Goal: Register for event/course

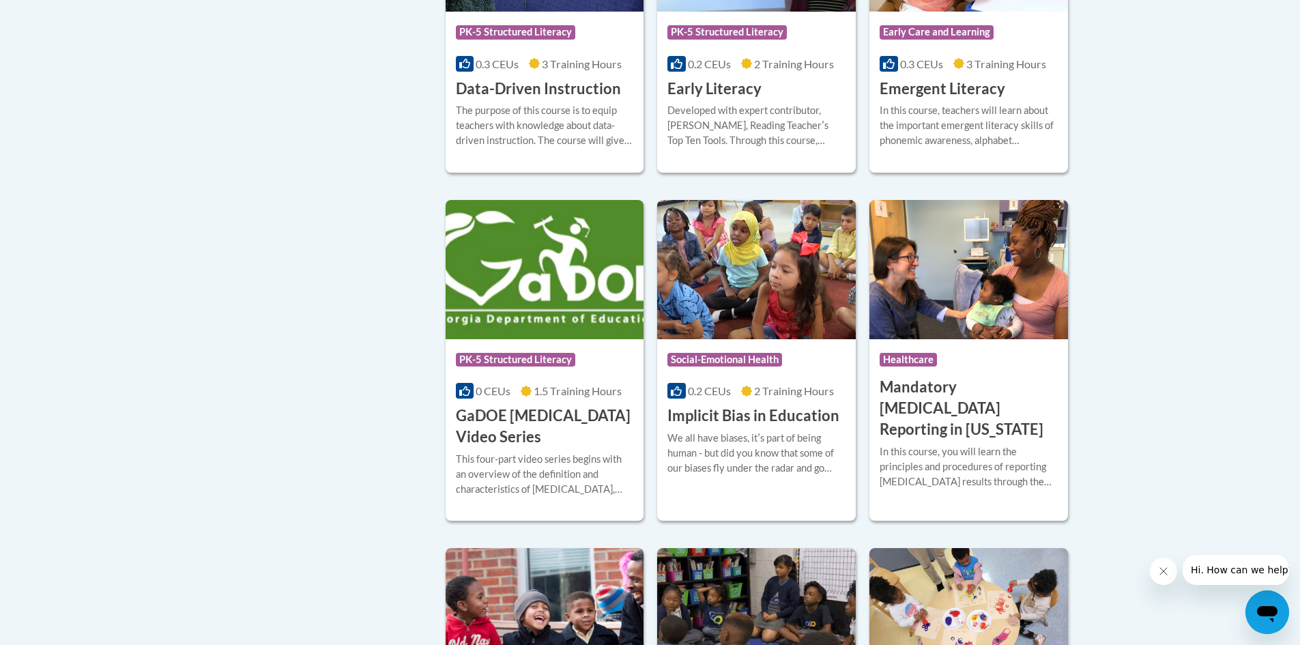
scroll to position [1706, 0]
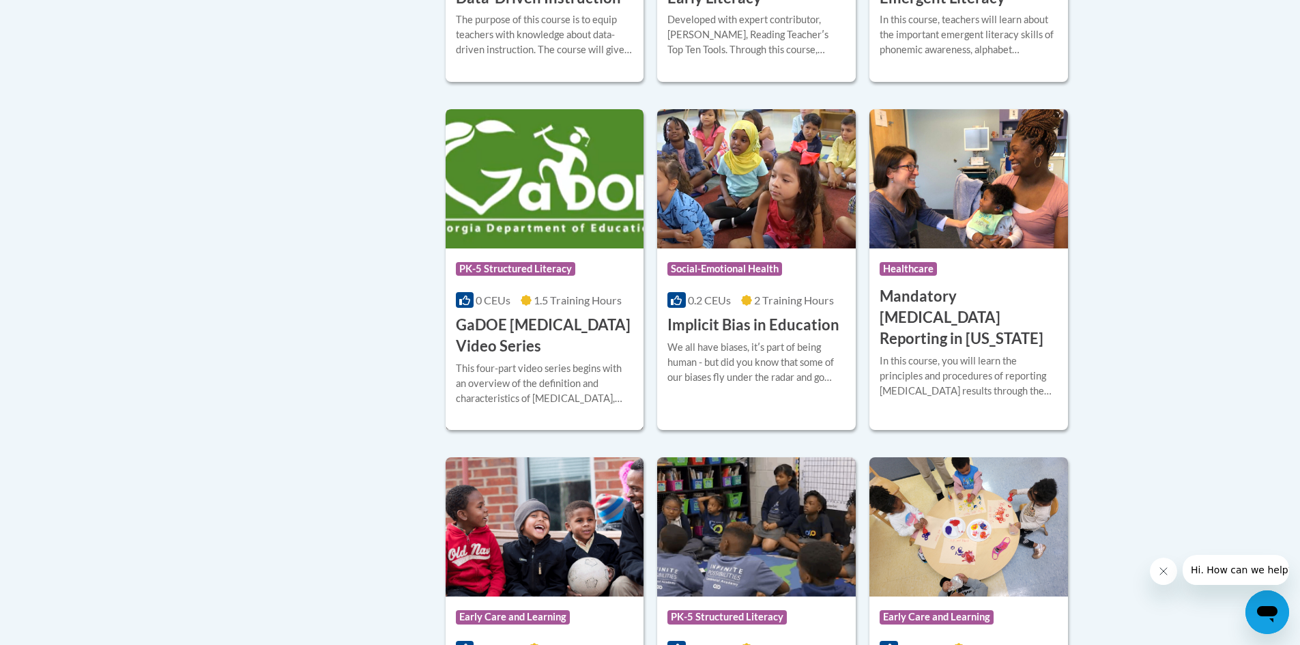
click at [589, 349] on h3 "GaDOE Dyslexia Video Series" at bounding box center [545, 336] width 178 height 42
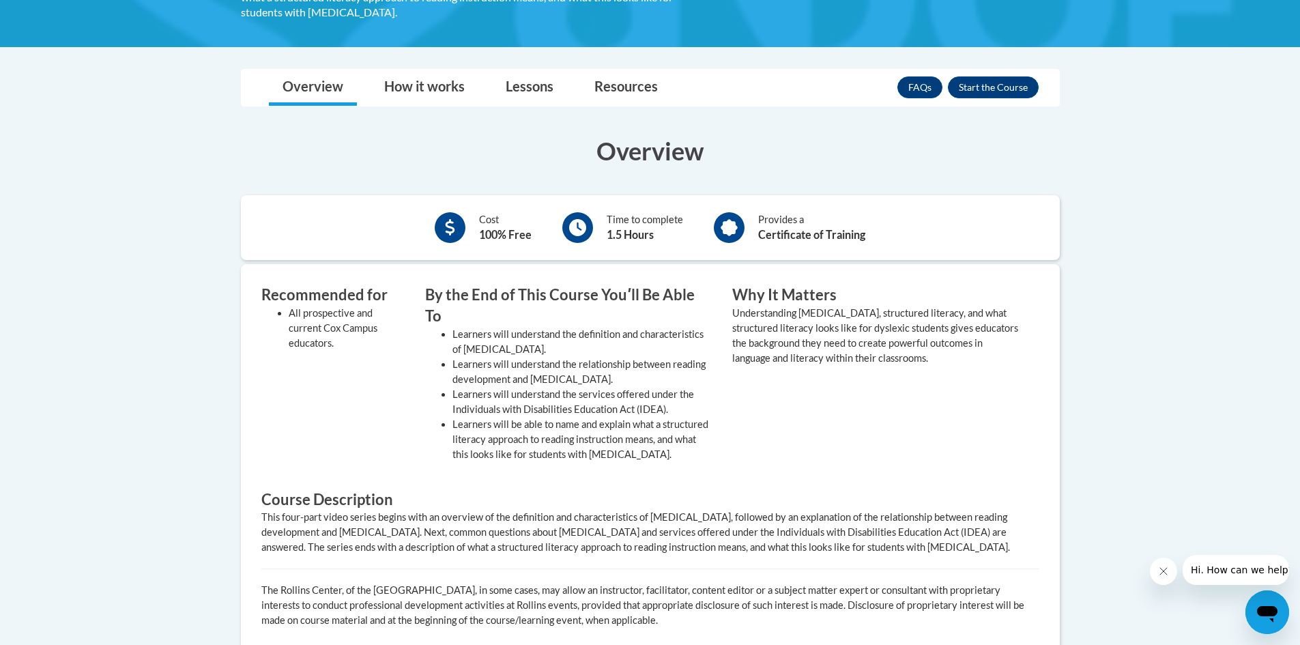
scroll to position [341, 0]
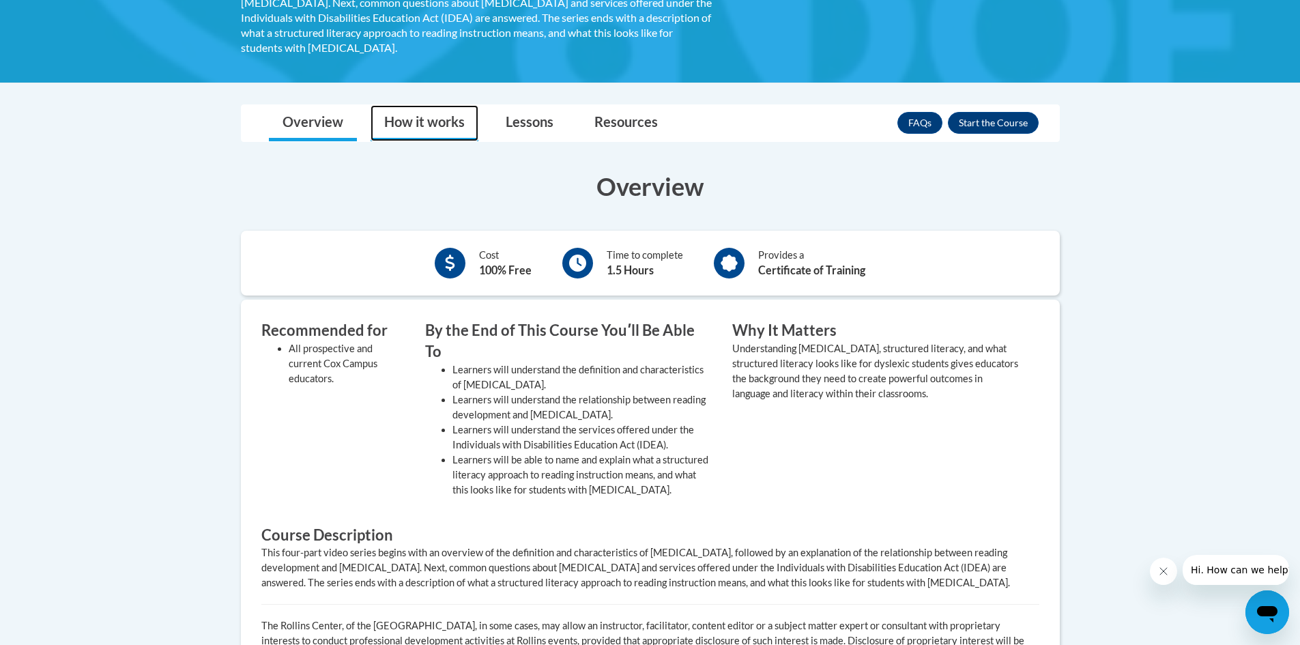
click at [427, 105] on link "How it works" at bounding box center [424, 123] width 108 height 36
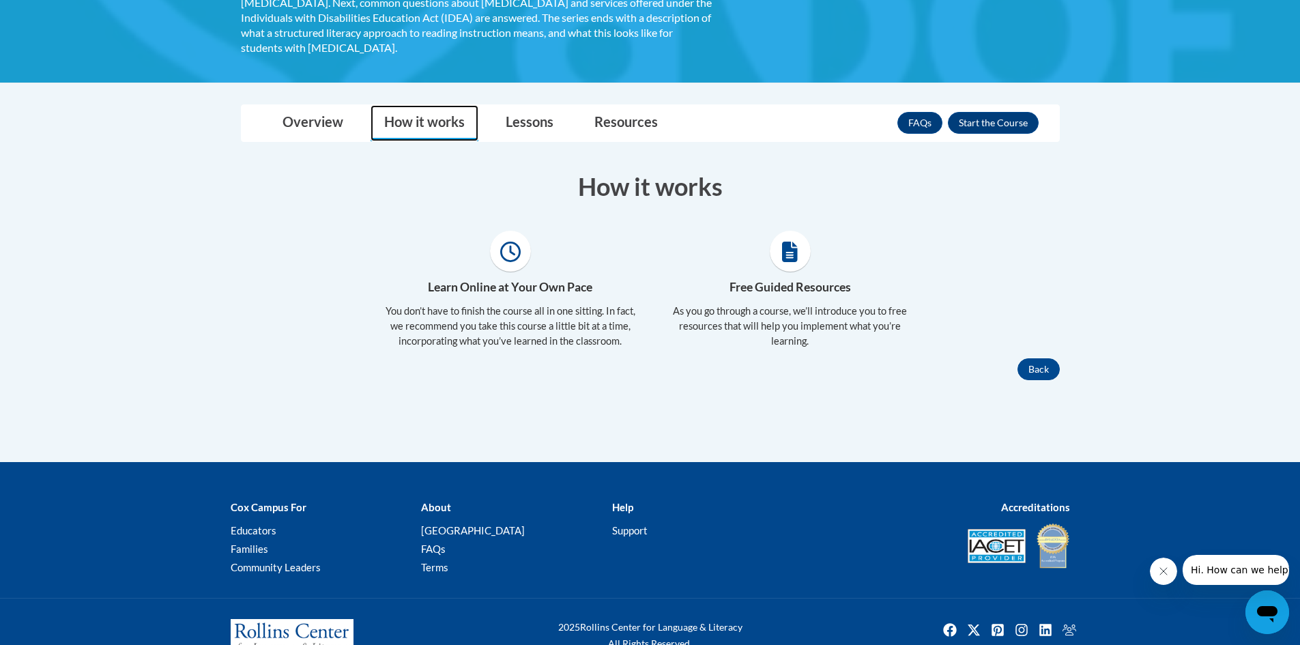
scroll to position [332, 0]
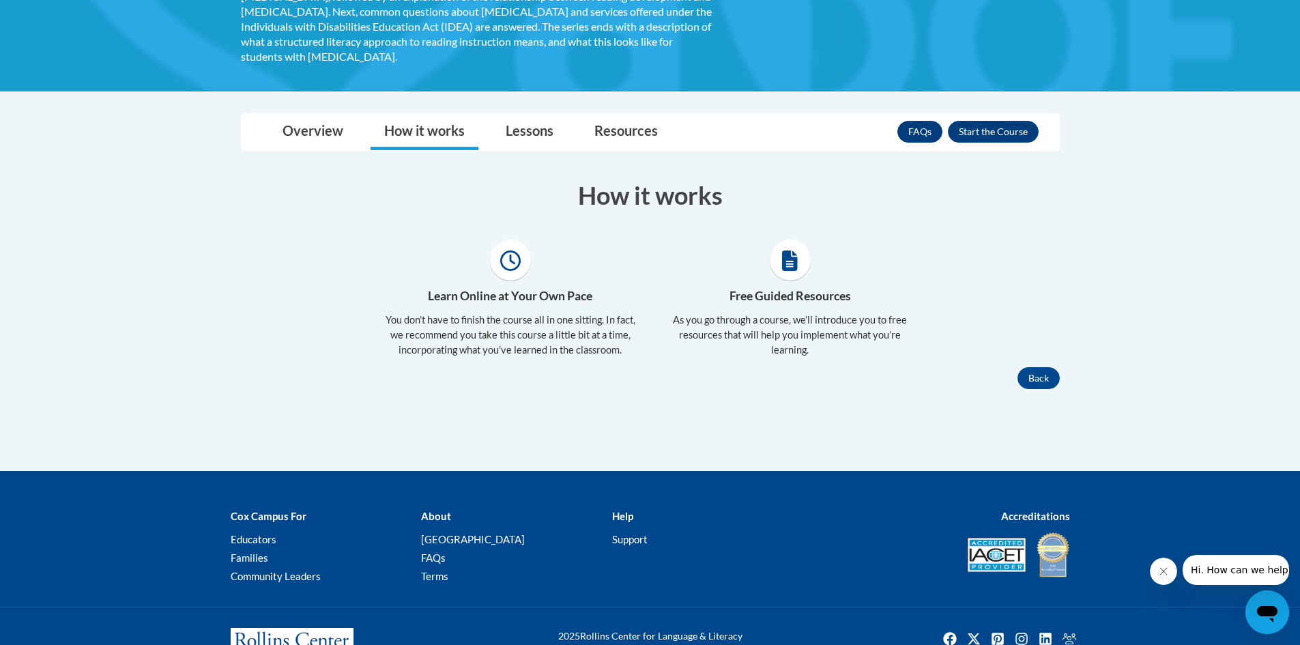
click at [787, 250] on icon at bounding box center [790, 260] width 16 height 20
click at [525, 114] on link "Lessons" at bounding box center [529, 132] width 75 height 36
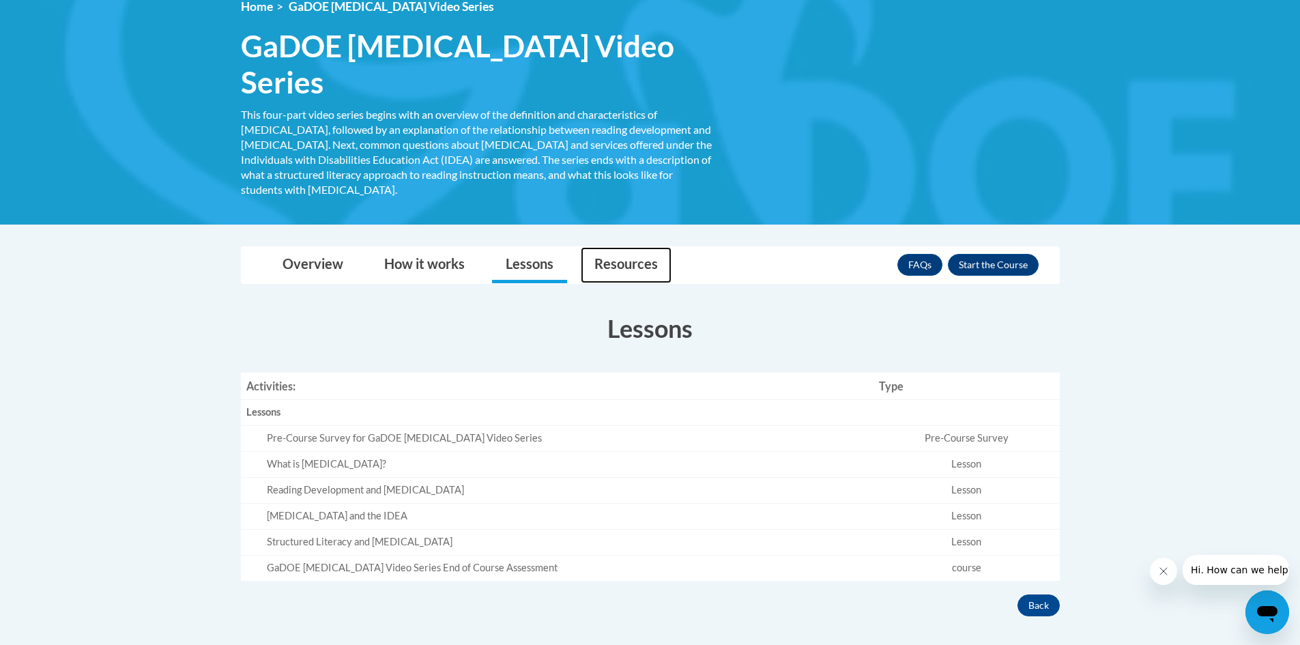
click at [612, 247] on link "Resources" at bounding box center [626, 265] width 91 height 36
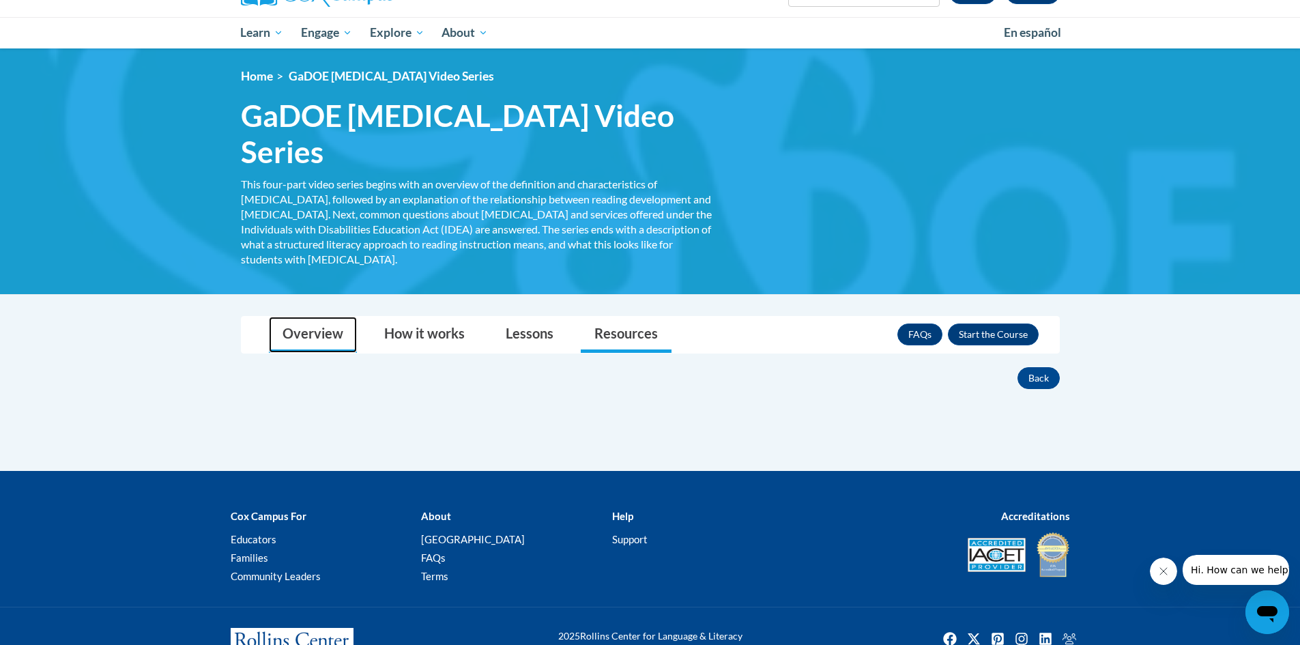
click at [323, 317] on link "Overview" at bounding box center [313, 335] width 88 height 36
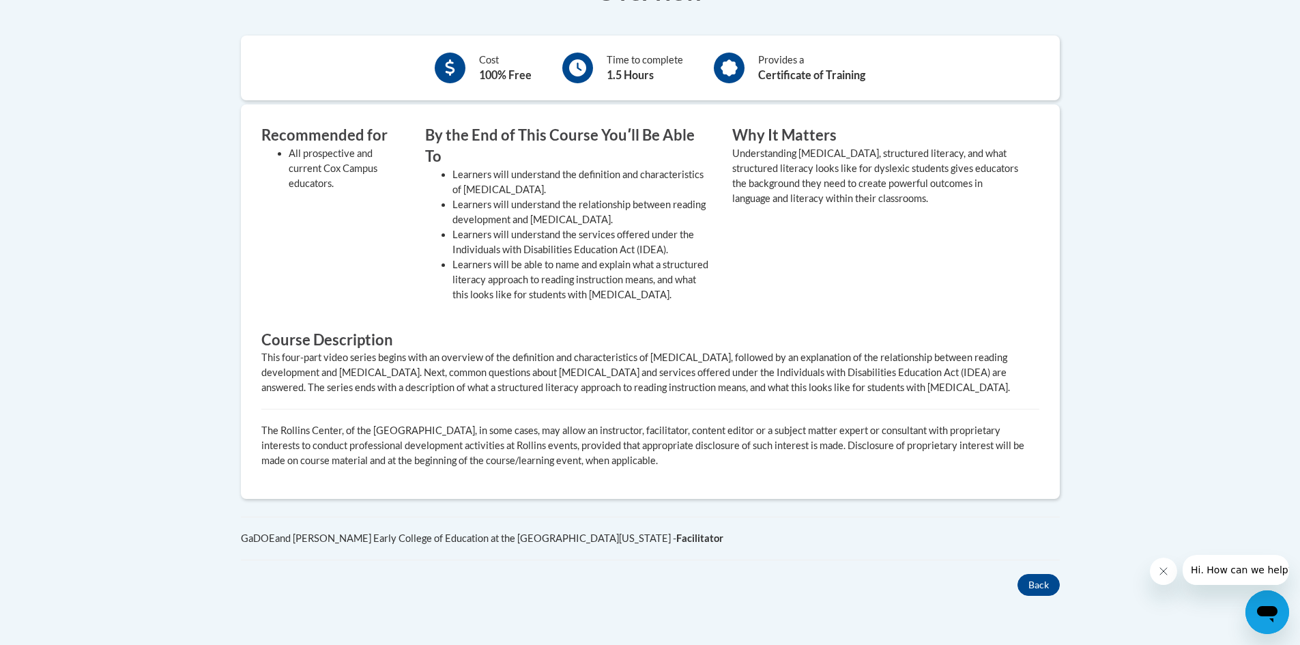
scroll to position [568, 0]
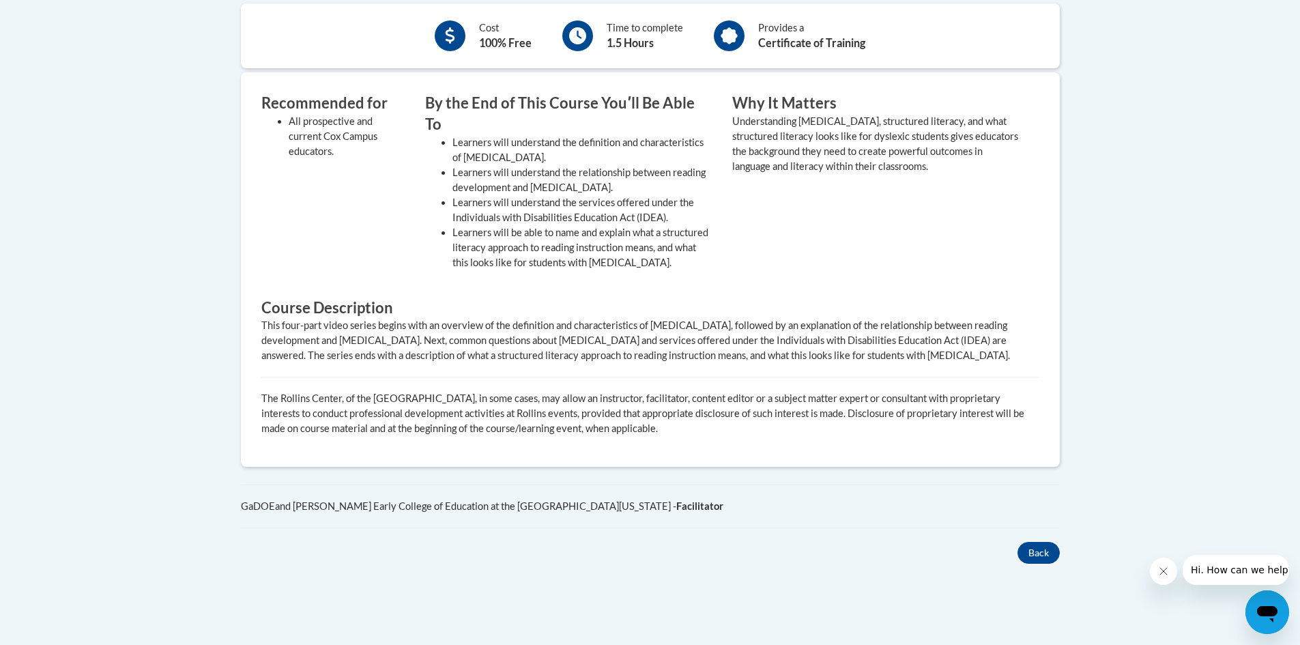
click at [618, 391] on p "The Rollins Center, of the [GEOGRAPHIC_DATA], in some cases, may allow an instr…" at bounding box center [650, 413] width 778 height 45
click at [340, 318] on div "This four-part video series begins with an overview of the definition and chara…" at bounding box center [650, 340] width 778 height 45
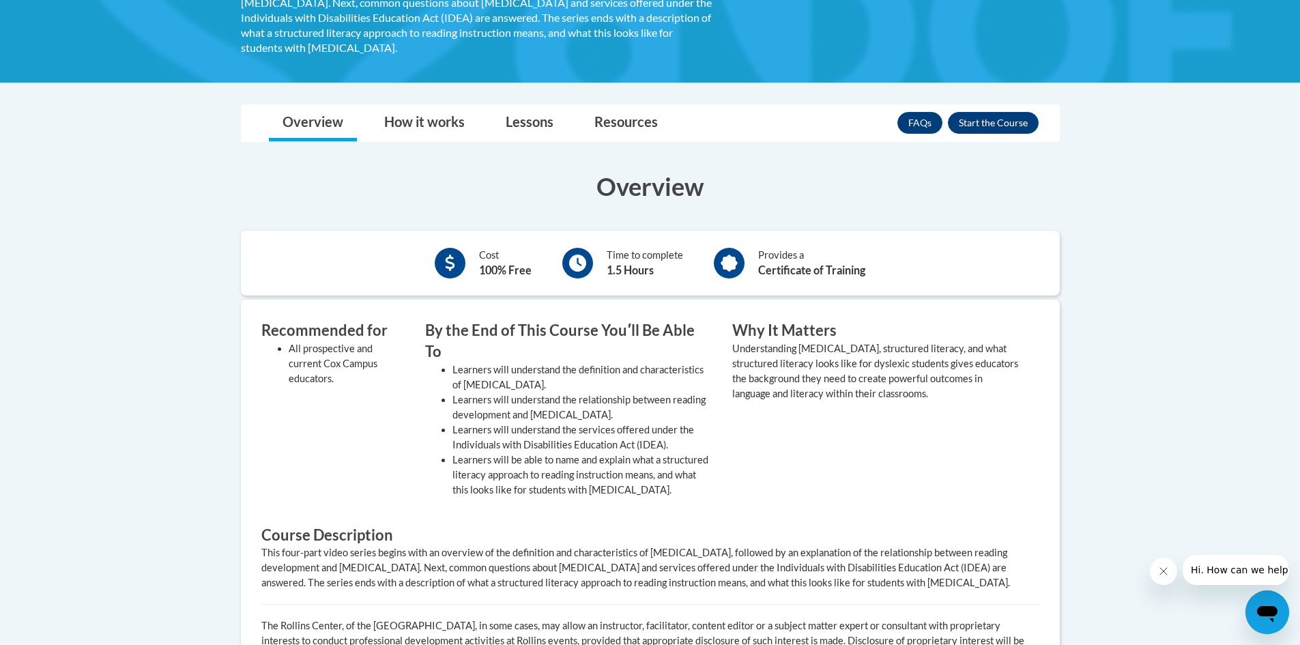
drag, startPoint x: 510, startPoint y: 455, endPoint x: 527, endPoint y: 439, distance: 23.2
click at [512, 525] on h3 "Course Description" at bounding box center [650, 535] width 778 height 21
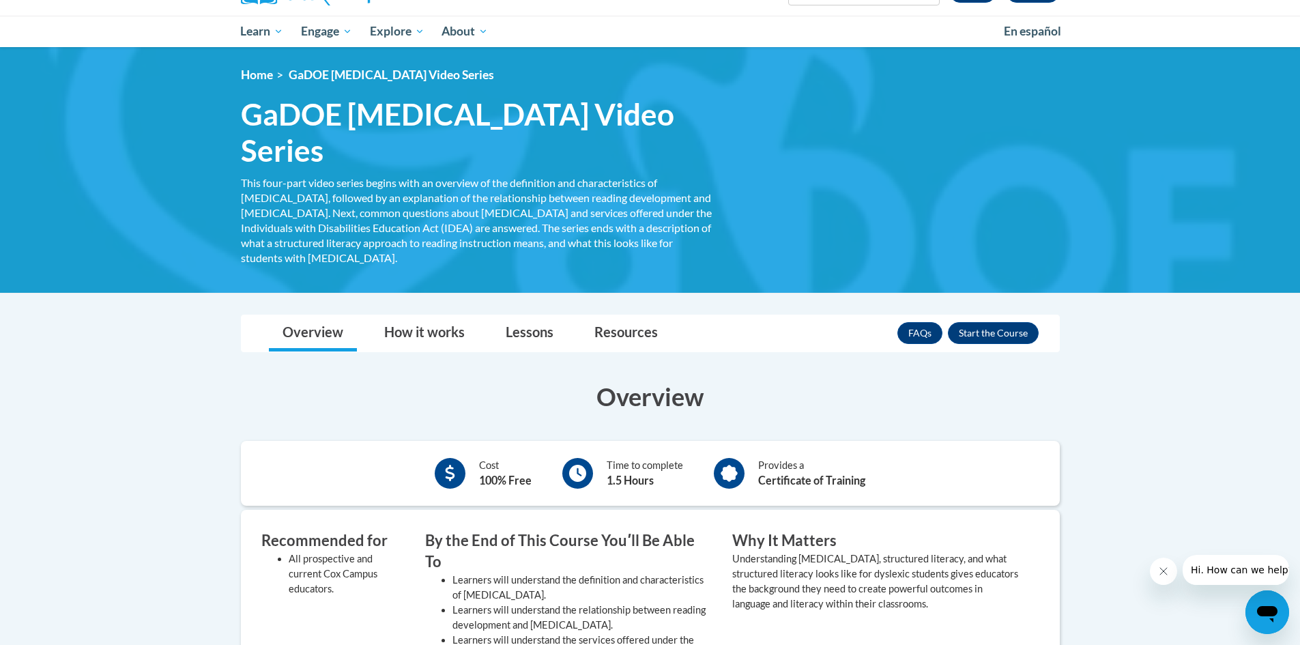
scroll to position [114, 0]
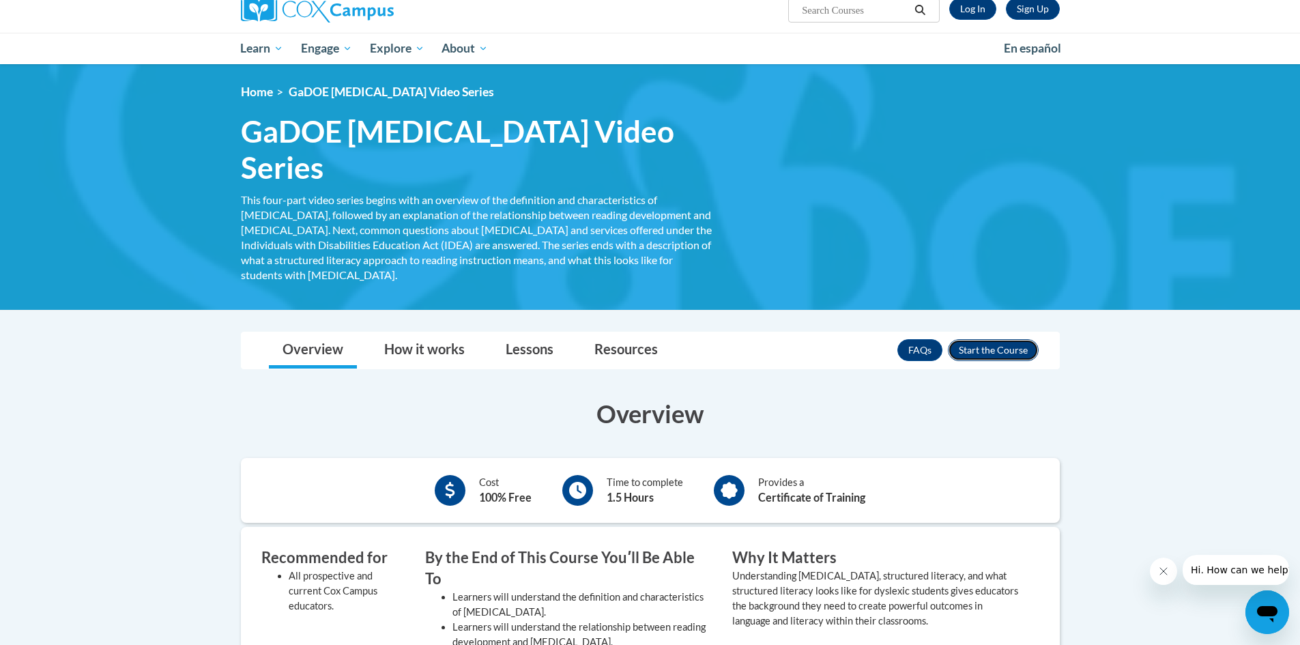
click at [991, 339] on button "Enroll" at bounding box center [993, 350] width 91 height 22
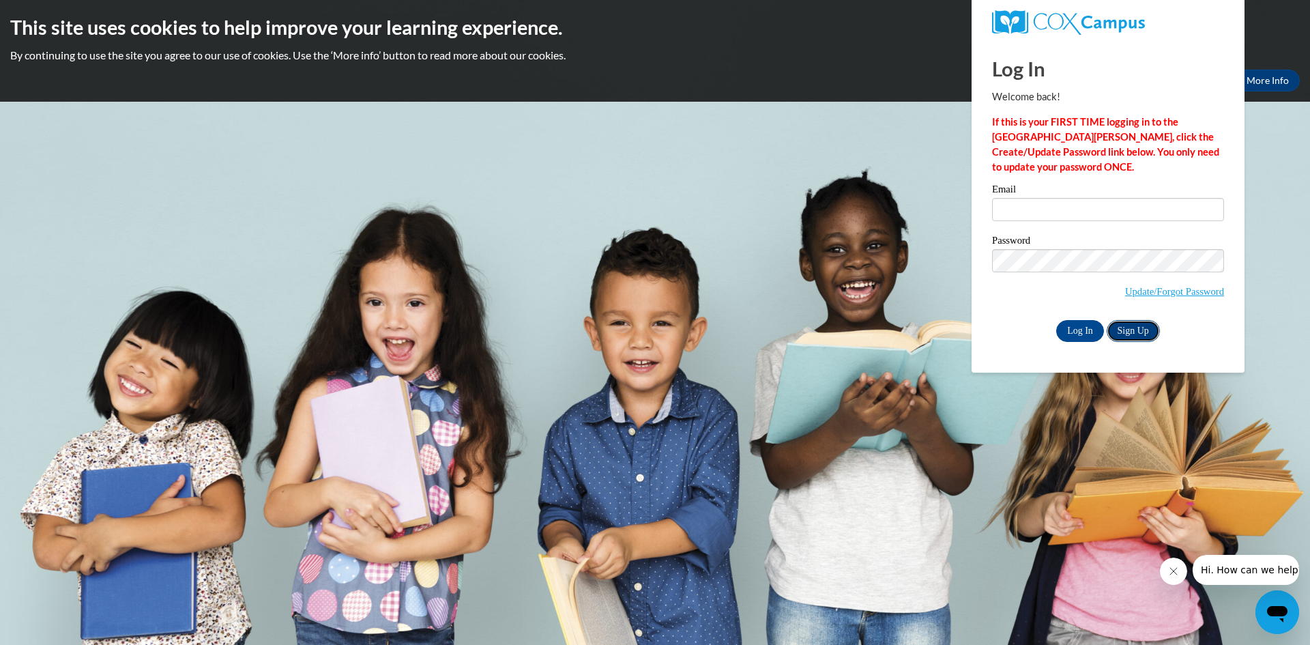
click at [1135, 330] on link "Sign Up" at bounding box center [1133, 331] width 53 height 22
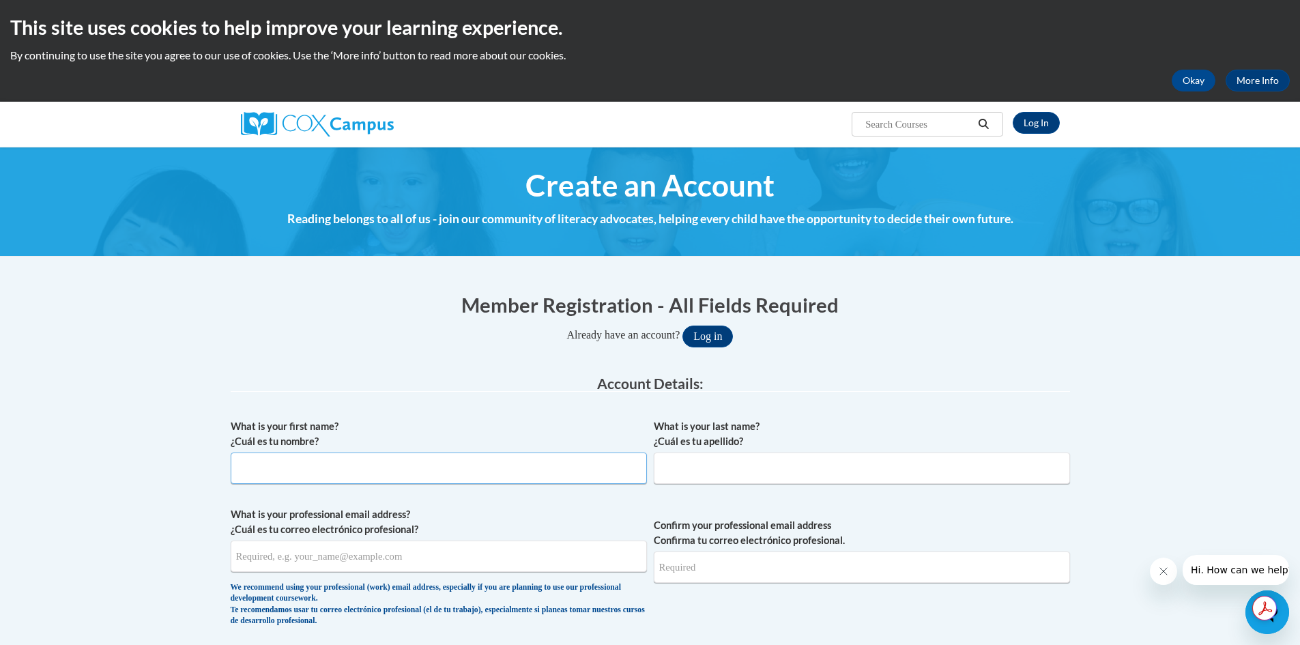
click at [498, 477] on input "What is your first name? ¿Cuál es tu nombre?" at bounding box center [439, 467] width 416 height 31
click at [417, 476] on input "What is your first name? ¿Cuál es tu nombre?" at bounding box center [439, 467] width 416 height 31
type input "Zharia"
type input "Jones"
type input "Zhariajones16@outlook.com"
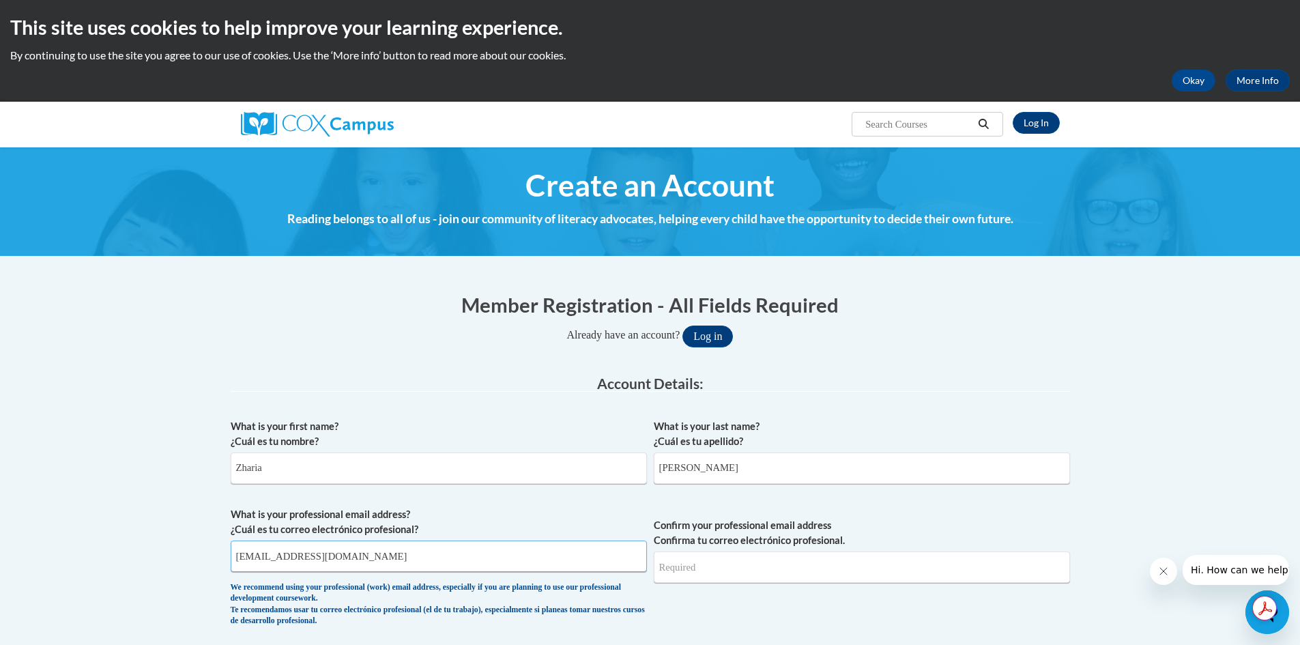
type input "Zhariajones16@outlook.com"
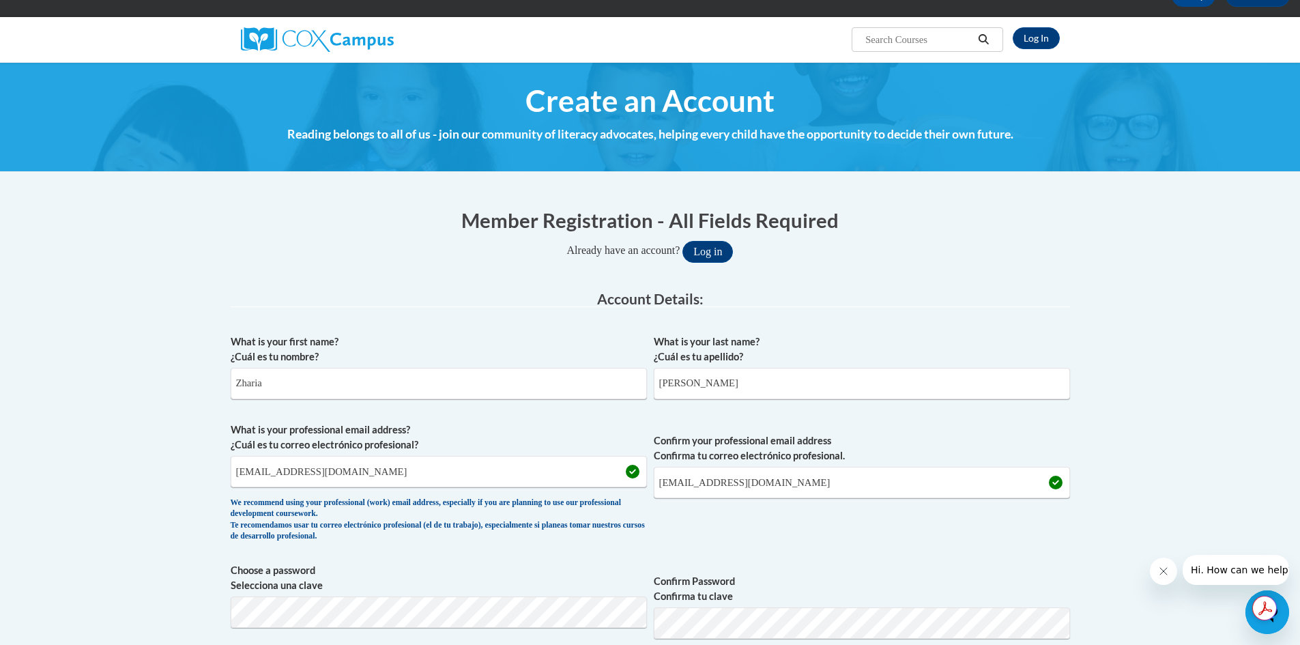
scroll to position [114, 0]
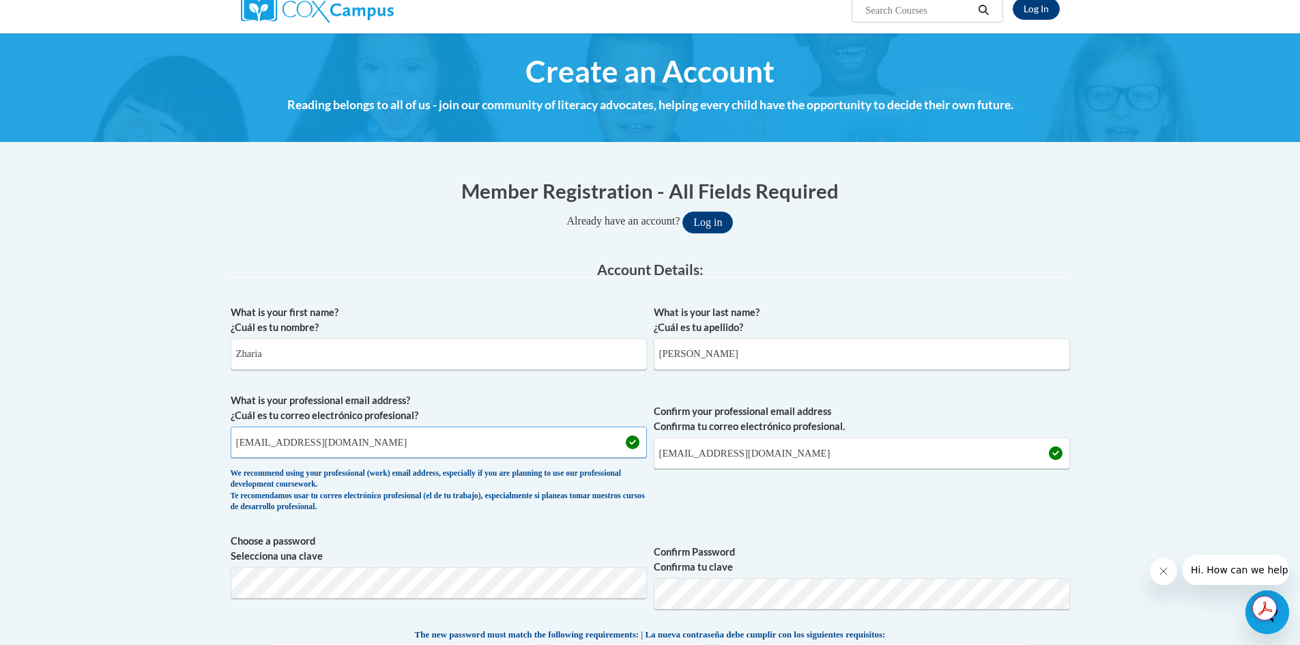
click at [566, 441] on input "Zhariajones16@outlook.com" at bounding box center [439, 441] width 416 height 31
click at [309, 446] on input "zjones@bullochSchools.org" at bounding box center [439, 441] width 416 height 31
type input "zjones@bullochschools.org"
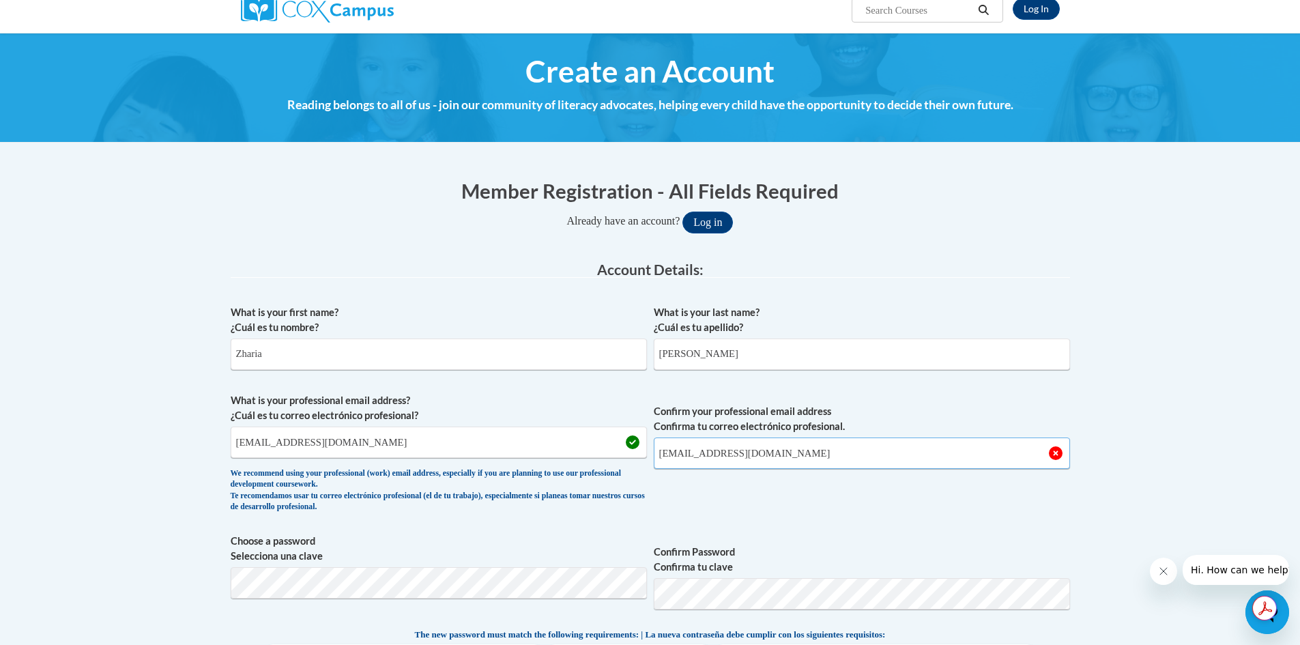
click at [779, 439] on input "Zhariajones16@outlook.com" at bounding box center [862, 452] width 416 height 31
click at [321, 444] on input "zjones@bullochschools.org" at bounding box center [439, 441] width 416 height 31
click at [724, 454] on input "Zhariajones16@outlook.com" at bounding box center [862, 452] width 416 height 31
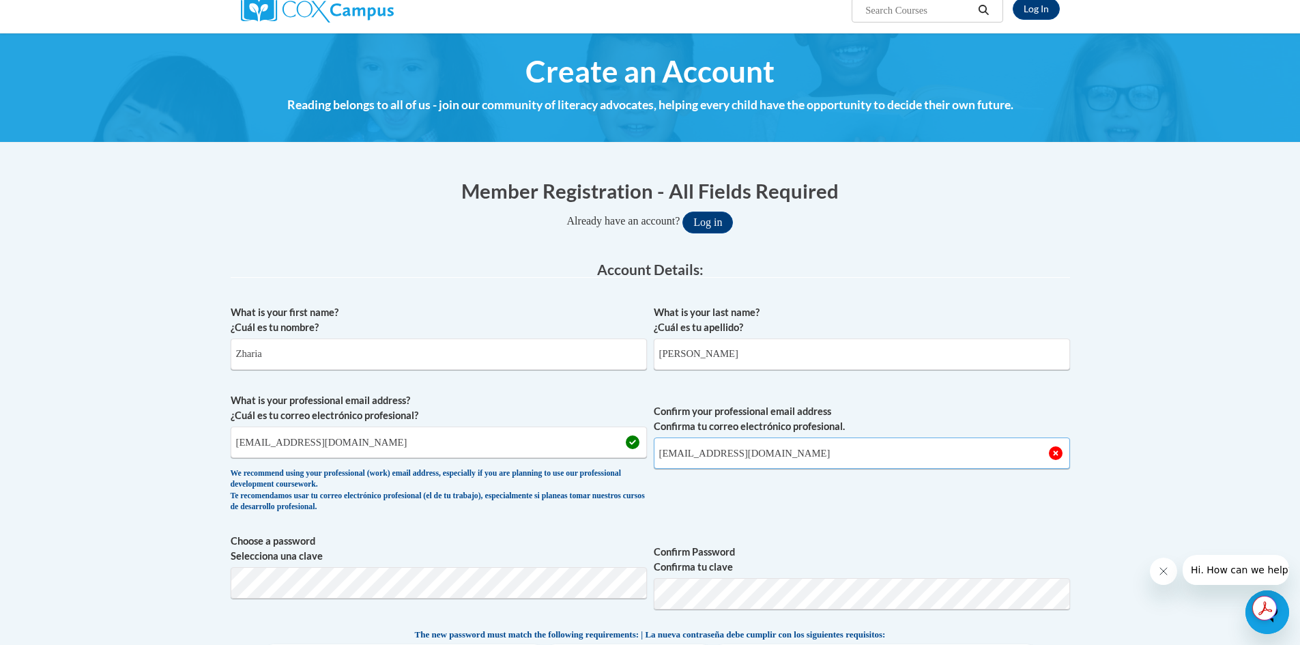
click at [724, 454] on input "Zhariajones16@outlook.com" at bounding box center [862, 452] width 416 height 31
click at [801, 453] on input "Zhariajones16@outlook.com" at bounding box center [862, 452] width 416 height 31
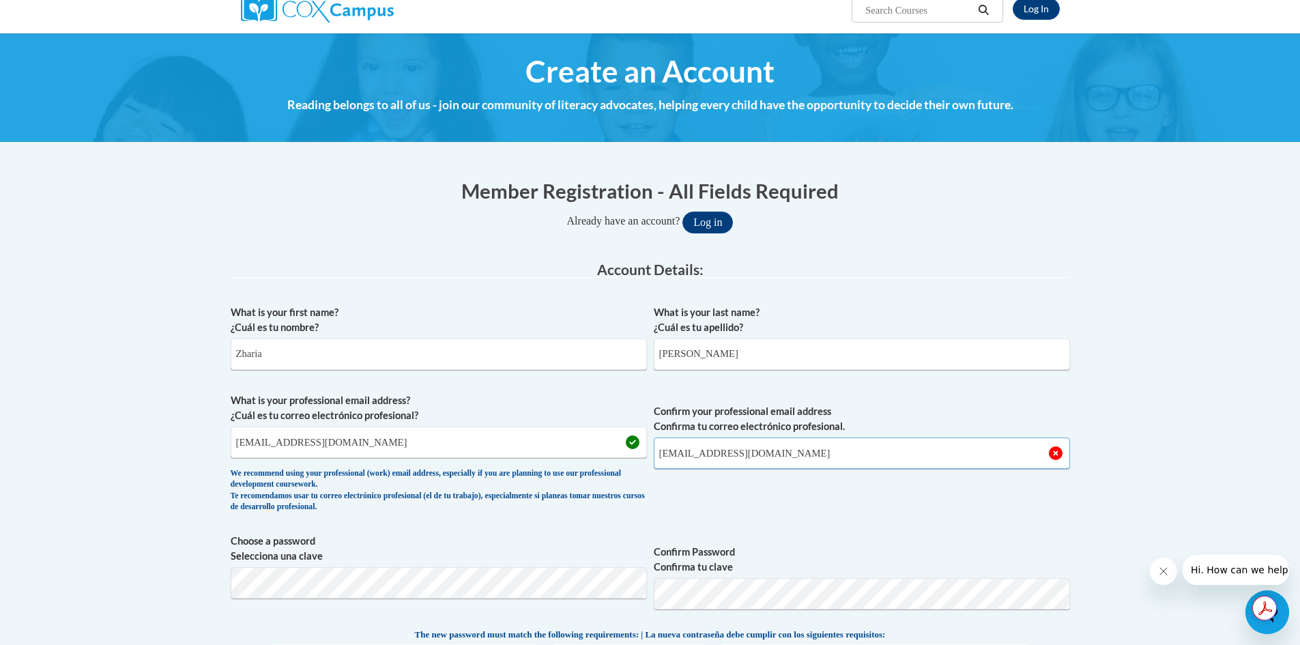
click at [799, 452] on input "Zhariajones16@outlook.com" at bounding box center [862, 452] width 416 height 31
click at [764, 457] on input "Confirm your professional email address Confirma tu correo electrónico profesio…" at bounding box center [862, 452] width 416 height 31
click at [763, 458] on input "Confirm your professional email address Confirma tu correo electrónico profesio…" at bounding box center [862, 452] width 416 height 31
click at [753, 451] on input "Confirm your professional email address Confirma tu correo electrónico profesio…" at bounding box center [862, 452] width 416 height 31
type input "zjones@bullochschools.org"
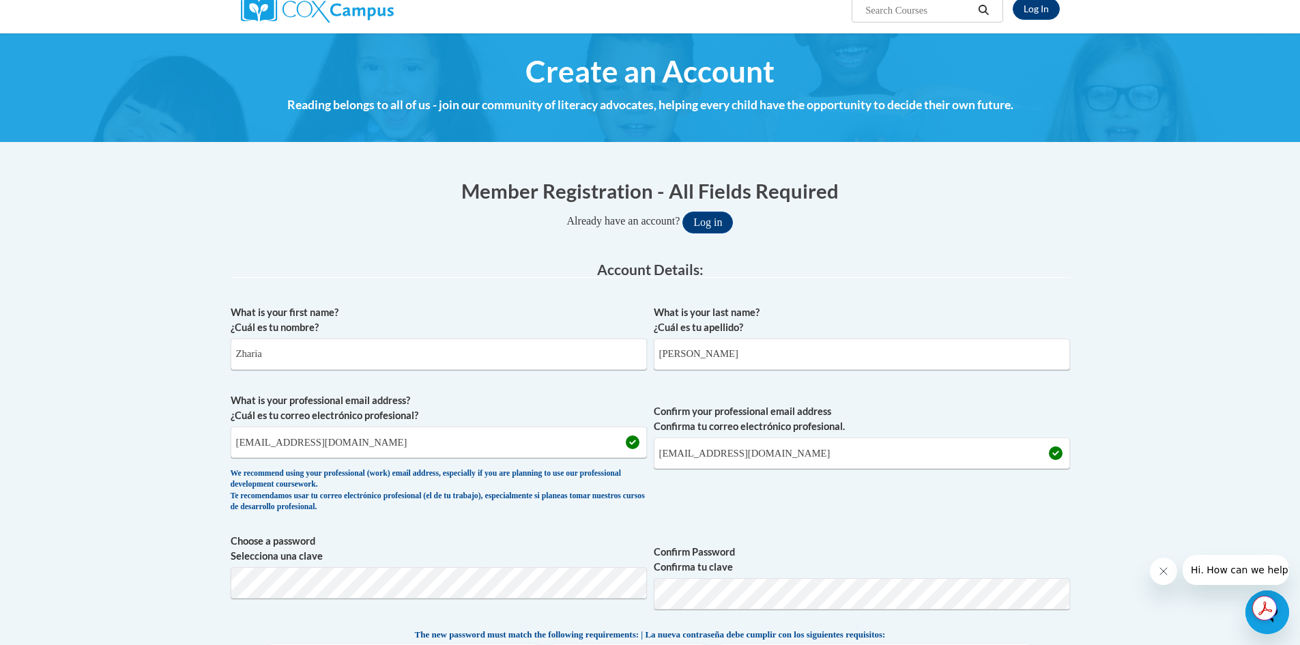
click at [674, 513] on span "Confirm your professional email address Confirma tu correo electrónico profesio…" at bounding box center [862, 456] width 416 height 126
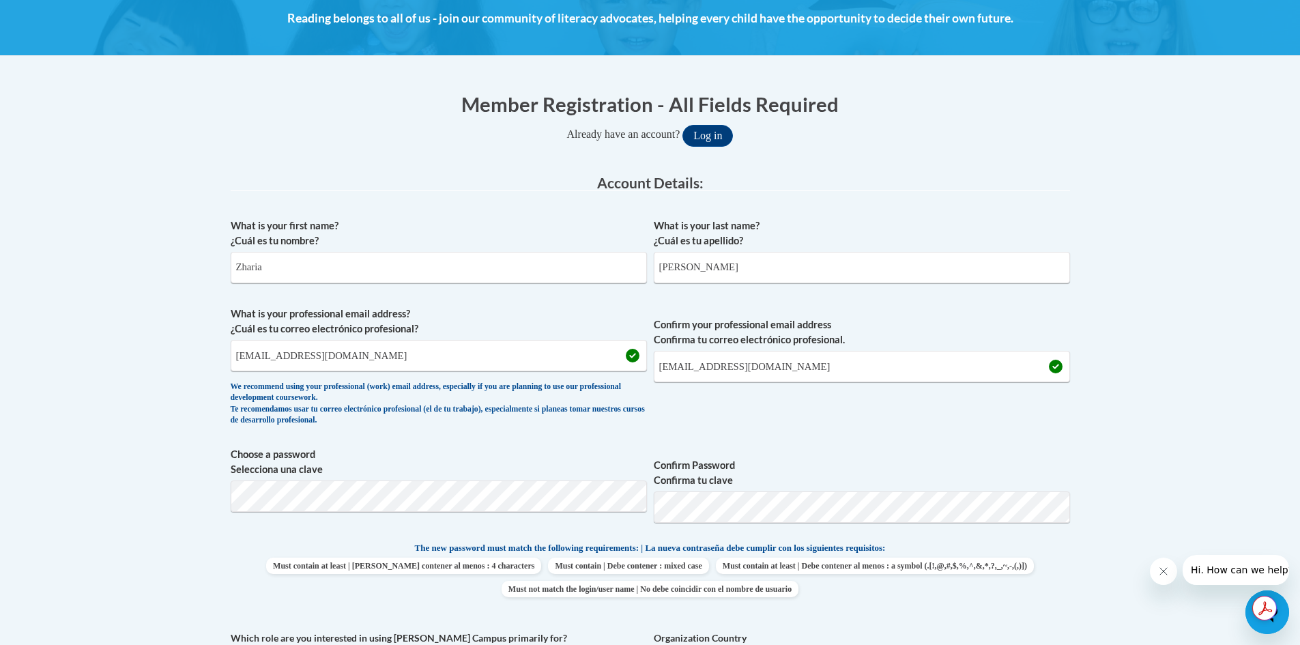
scroll to position [227, 0]
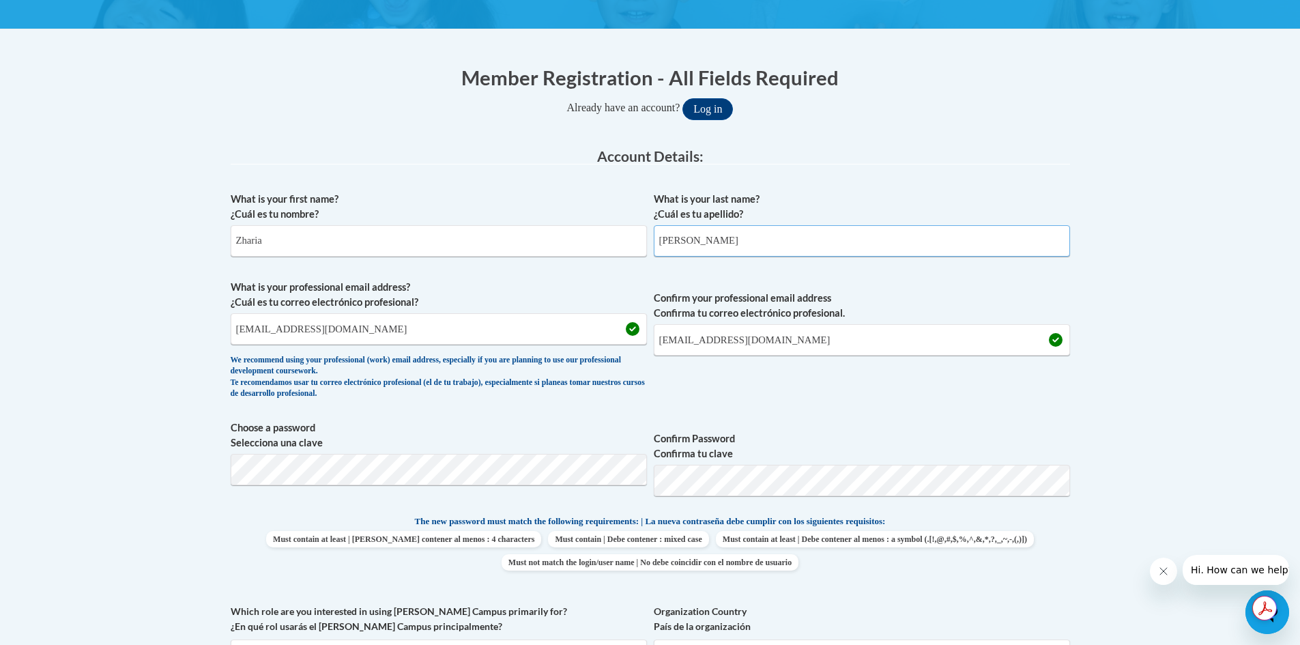
click at [757, 242] on input "Jones" at bounding box center [862, 240] width 416 height 31
click at [529, 438] on label "Choose a password Selecciona una clave" at bounding box center [439, 435] width 416 height 30
click at [542, 414] on div "What is your first name? ¿Cuál es tu nombre? Zharia What is your last name? ¿Cu…" at bounding box center [650, 496] width 839 height 622
